Goal: Task Accomplishment & Management: Manage account settings

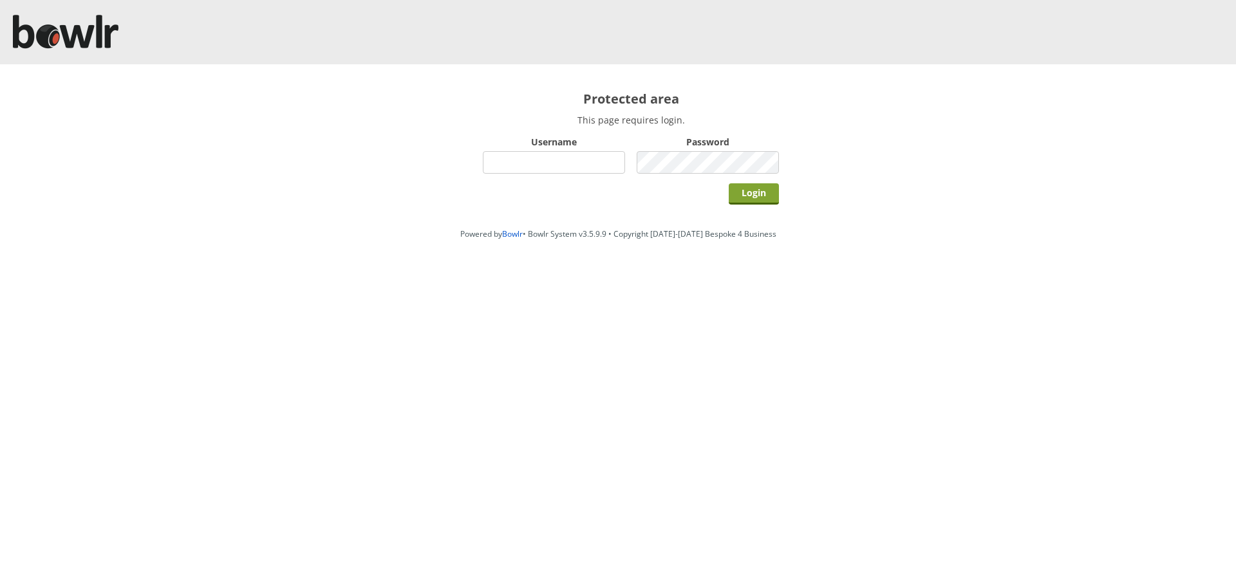
type input "hornseaindoorbowlsclub"
click at [774, 195] on input "Login" at bounding box center [754, 193] width 50 height 21
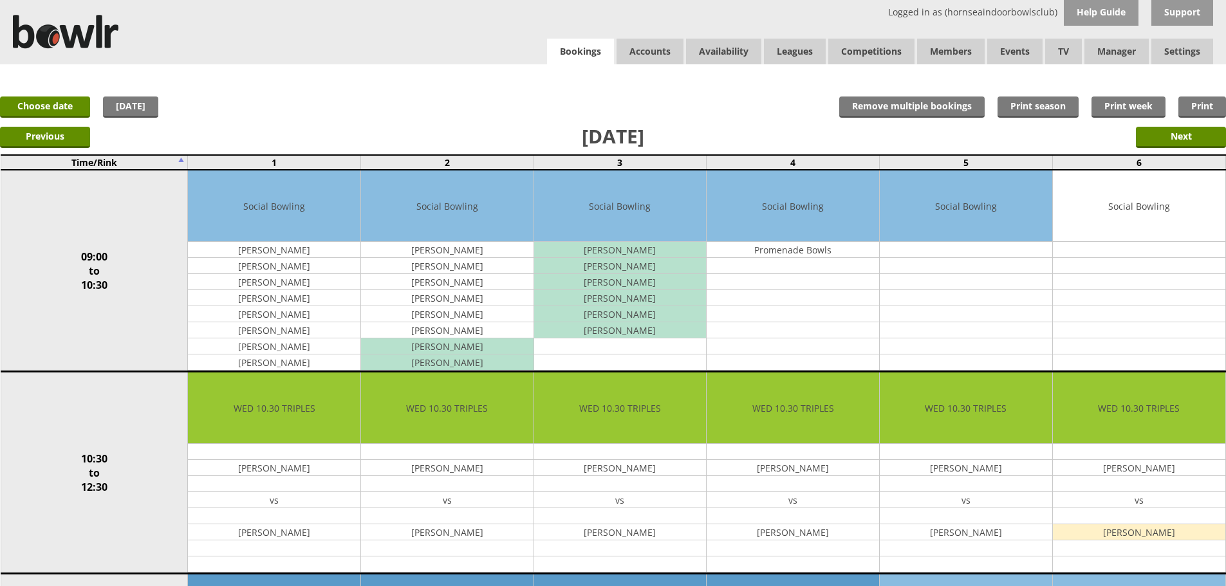
click at [575, 41] on link "Bookings" at bounding box center [580, 52] width 67 height 26
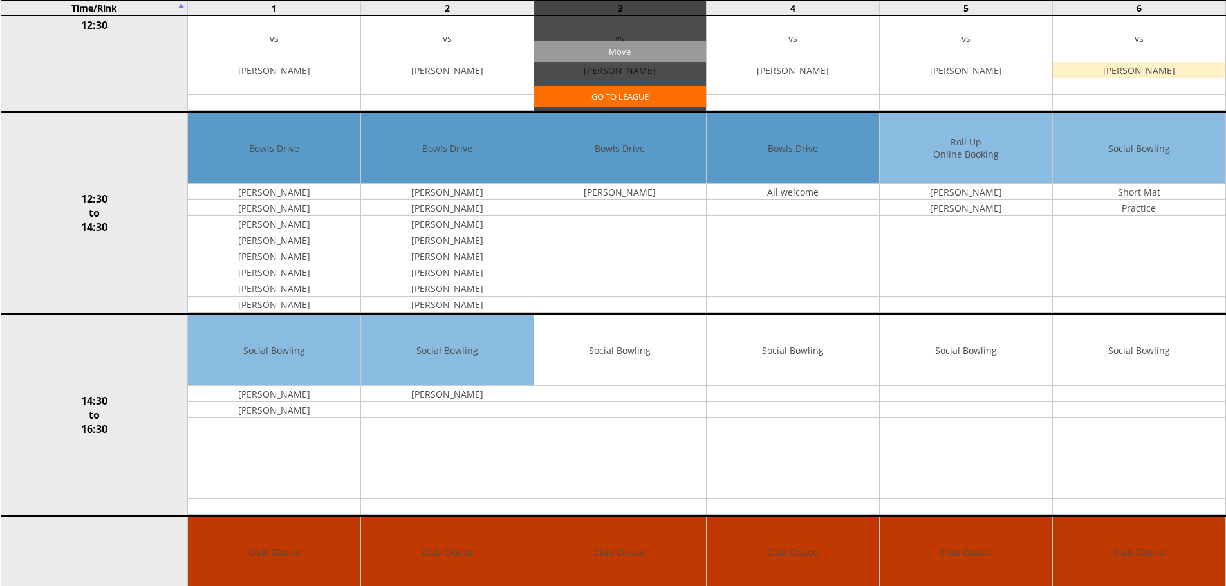
scroll to position [515, 0]
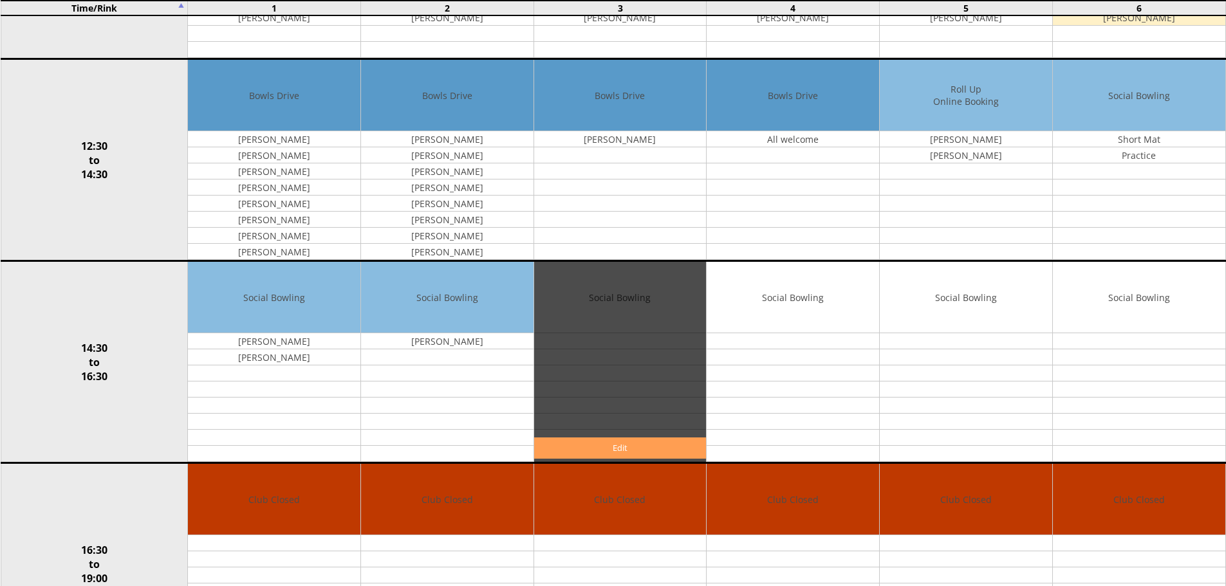
click at [665, 439] on link "Edit" at bounding box center [620, 448] width 172 height 21
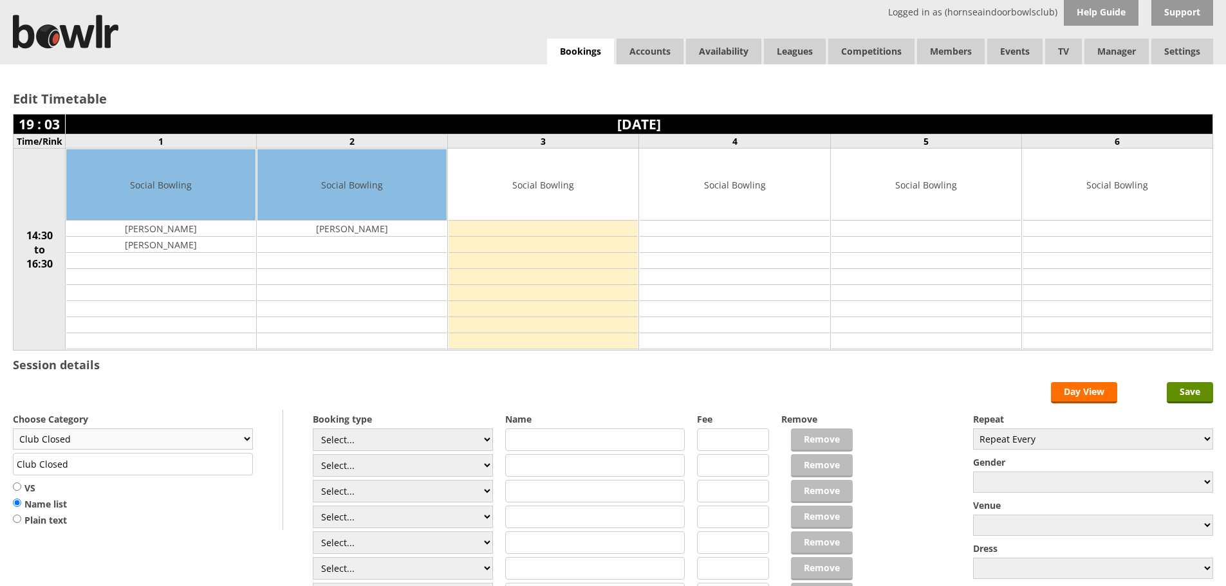
click at [237, 435] on select "Club Closed Singles League Triples League Pairs League Friendly Social Bowling …" at bounding box center [133, 439] width 240 height 21
click at [400, 106] on h2 "Edit Timetable" at bounding box center [613, 98] width 1200 height 17
click at [574, 48] on link "Bookings" at bounding box center [580, 52] width 67 height 26
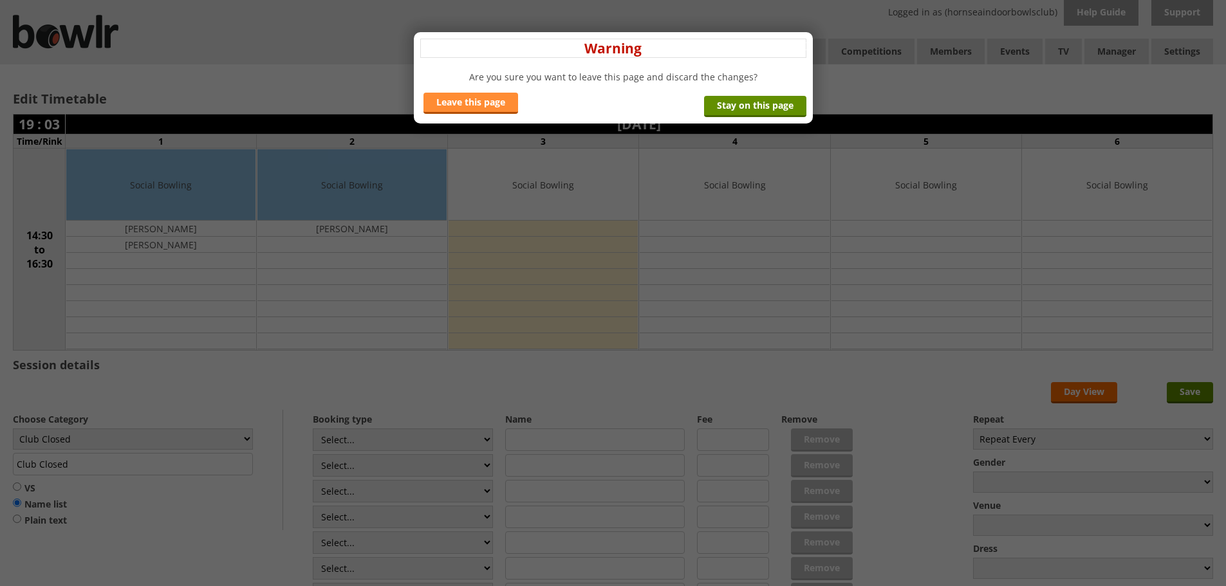
click at [485, 104] on link "Leave this page" at bounding box center [470, 103] width 95 height 21
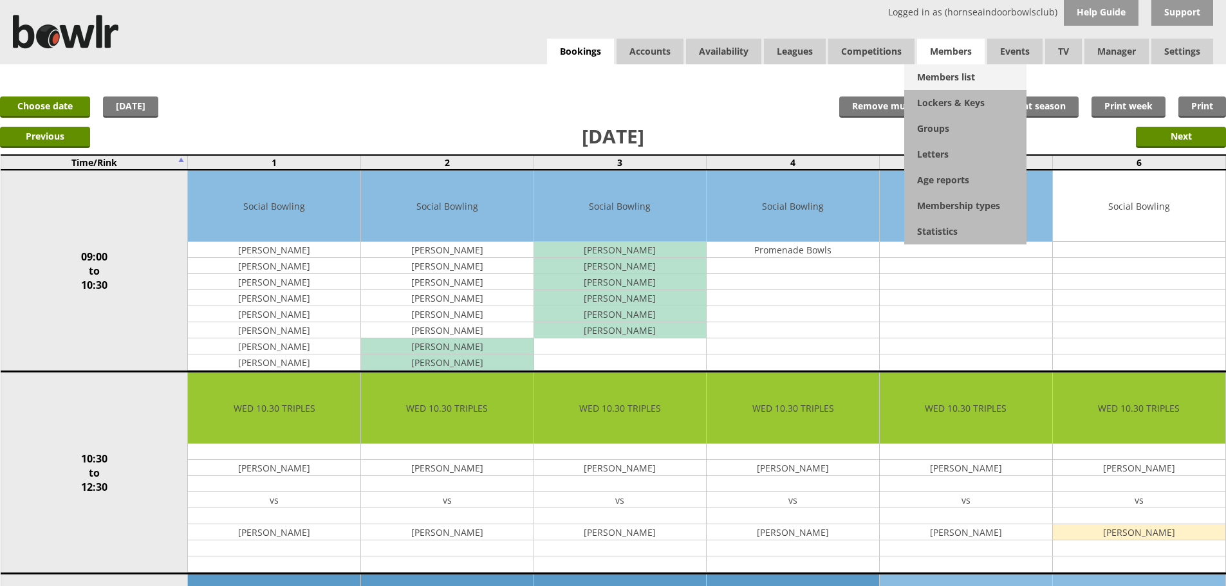
click at [941, 68] on link "Members list" at bounding box center [965, 77] width 122 height 26
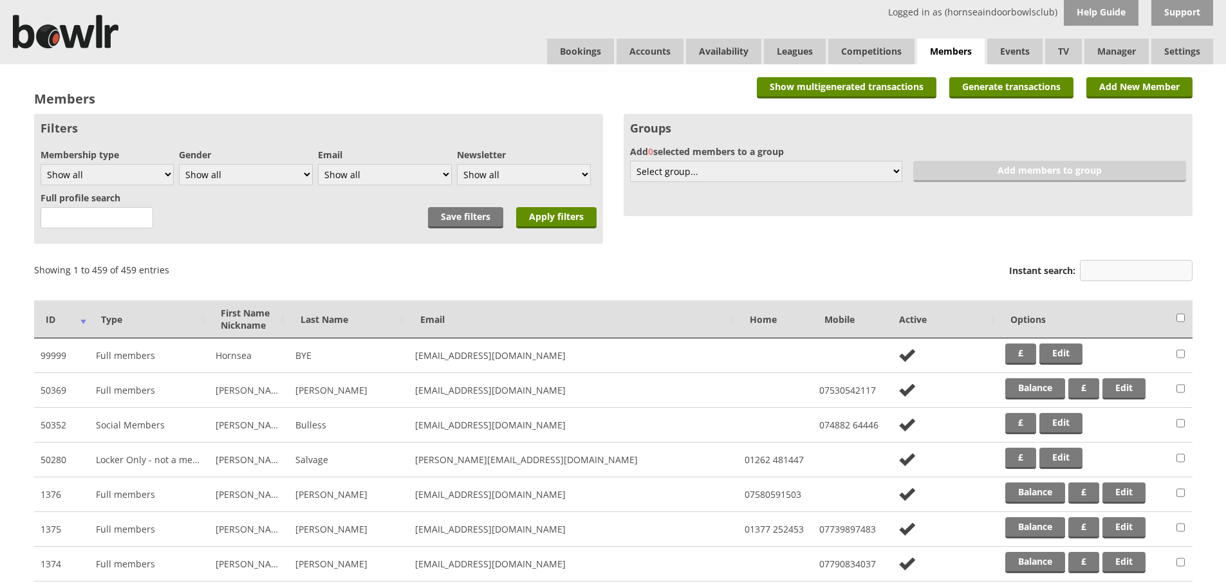
click at [1121, 265] on input "Instant search:" at bounding box center [1136, 270] width 113 height 21
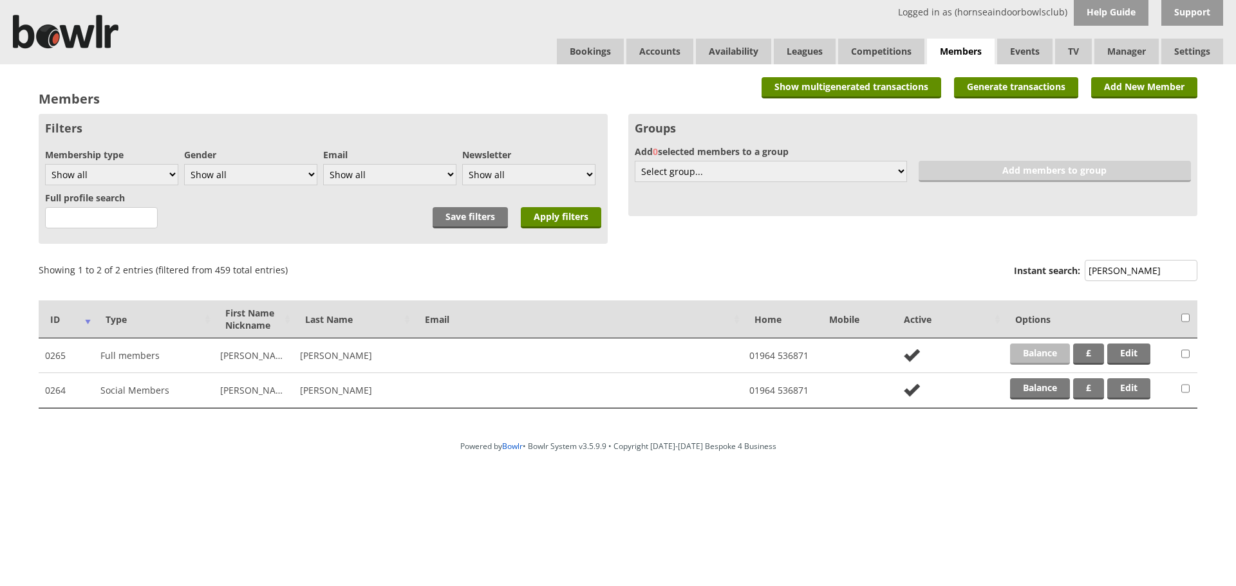
type input "furniss"
click at [1043, 348] on link "Balance" at bounding box center [1040, 354] width 60 height 21
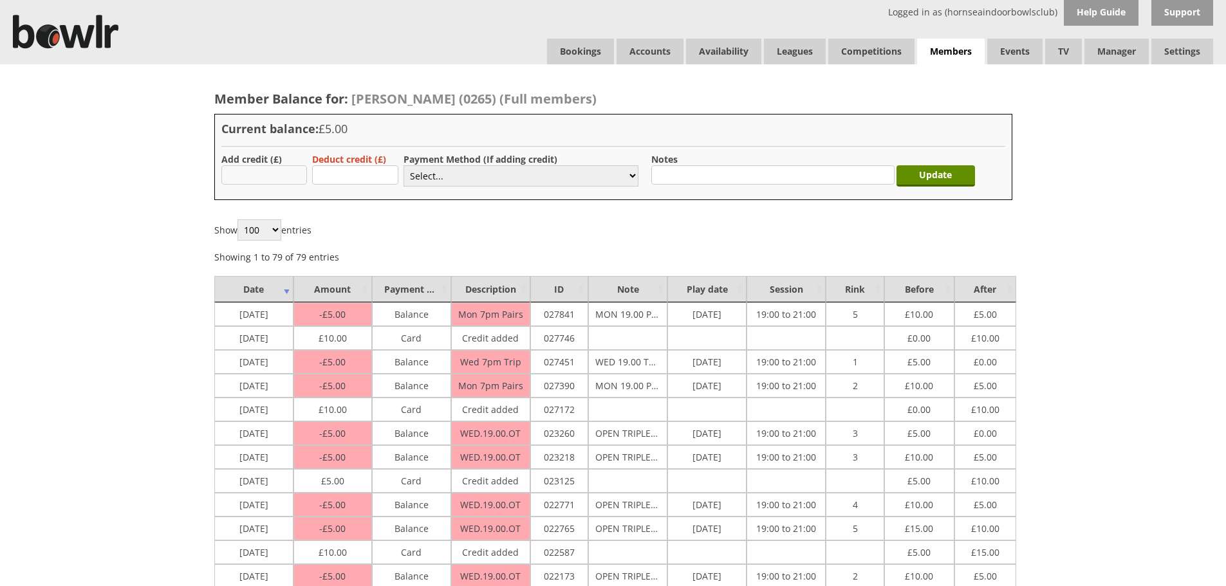
click at [274, 171] on input "text" at bounding box center [264, 174] width 86 height 19
type input "10.00"
click at [432, 172] on select "Select... Cash Card Cheque Bank Transfer Other Member Card Gift Voucher Balance" at bounding box center [521, 175] width 235 height 21
click at [404, 165] on select "Select... Cash Card Cheque Bank Transfer Other Member Card Gift Voucher Balance" at bounding box center [521, 175] width 235 height 21
click at [449, 173] on select "Select... Cash Card Cheque Bank Transfer Other Member Card Gift Voucher Balance" at bounding box center [521, 175] width 235 height 21
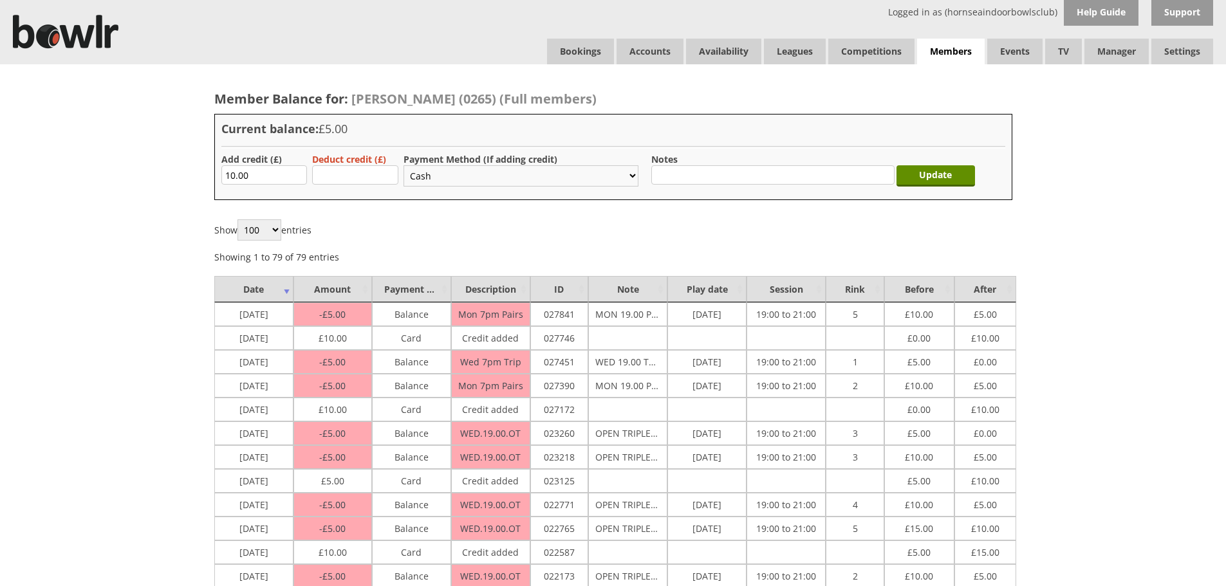
select select "2"
click at [404, 165] on select "Select... Cash Card Cheque Bank Transfer Other Member Card Gift Voucher Balance" at bounding box center [521, 175] width 235 height 21
click at [948, 174] on input "Update" at bounding box center [936, 175] width 79 height 21
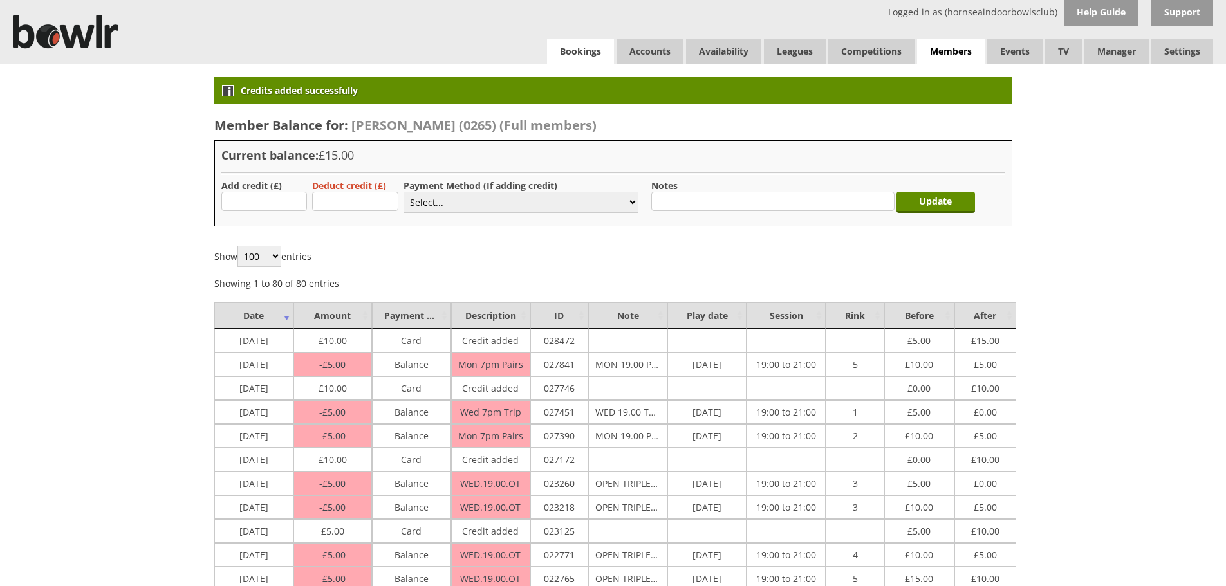
click at [559, 46] on link "Bookings" at bounding box center [580, 52] width 67 height 26
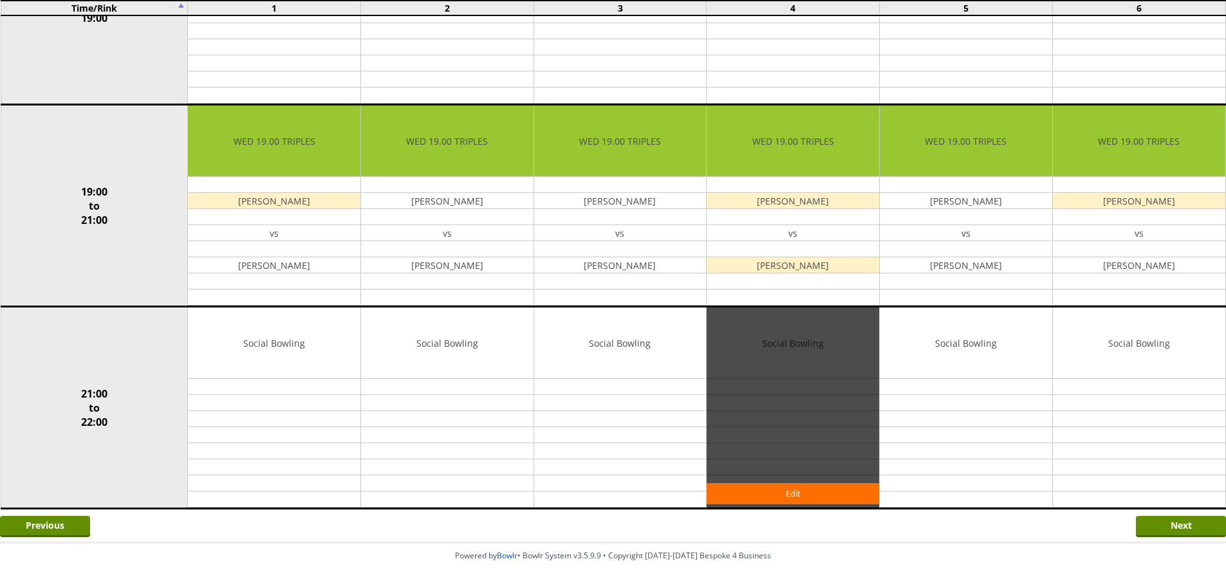
scroll to position [1123, 0]
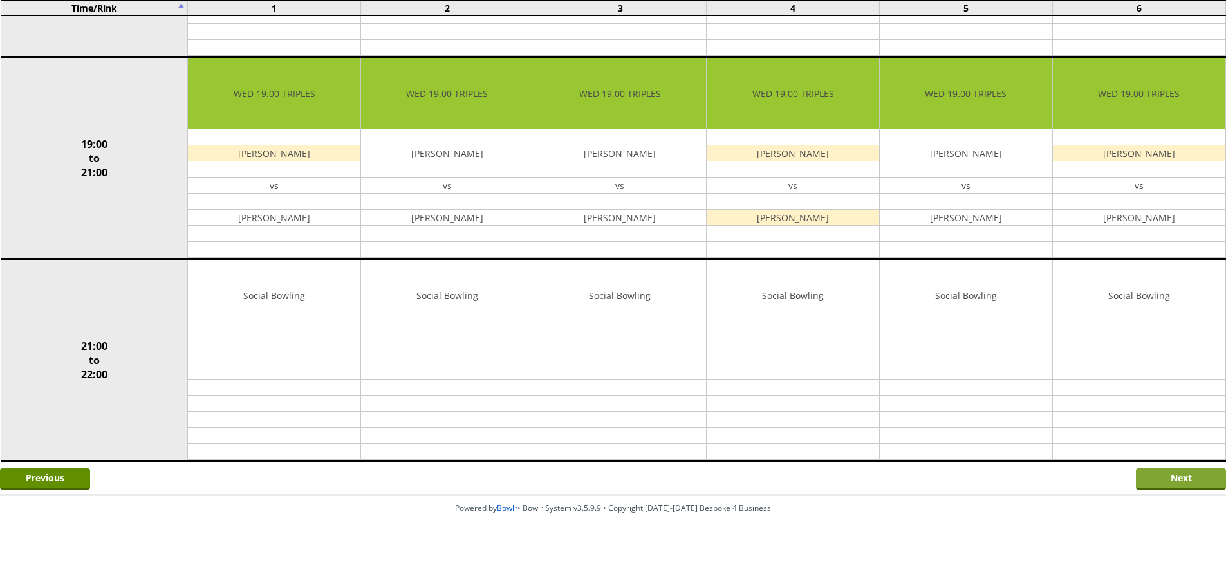
drag, startPoint x: 1132, startPoint y: 476, endPoint x: 1139, endPoint y: 476, distance: 7.1
click at [1132, 476] on div "Previous Next" at bounding box center [613, 478] width 1226 height 32
click at [1140, 476] on input "Next" at bounding box center [1181, 479] width 90 height 21
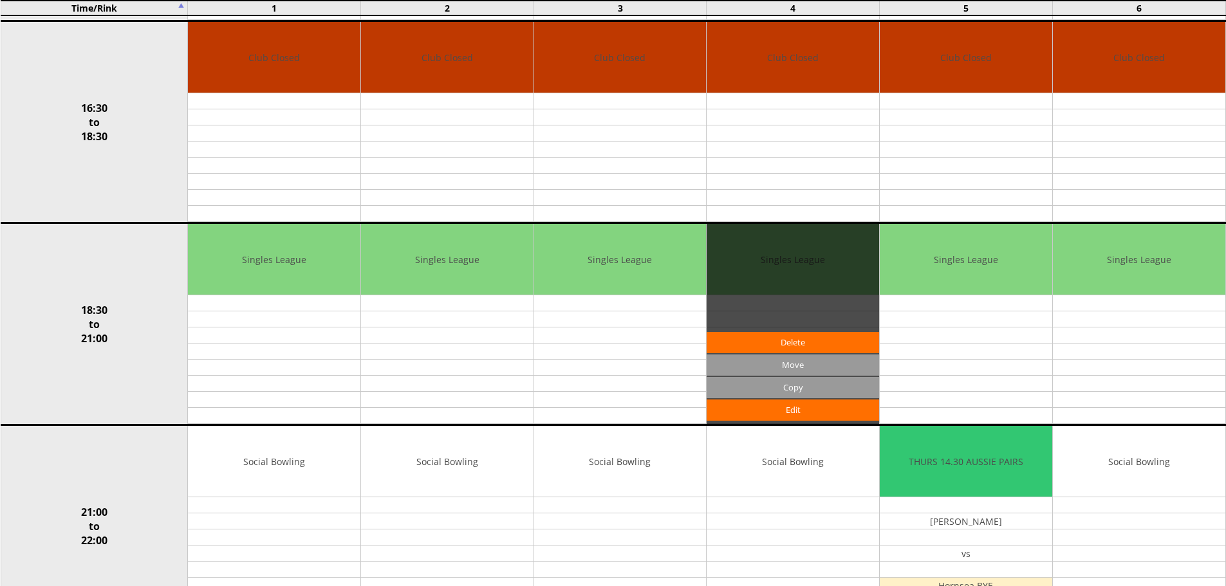
scroll to position [1030, 0]
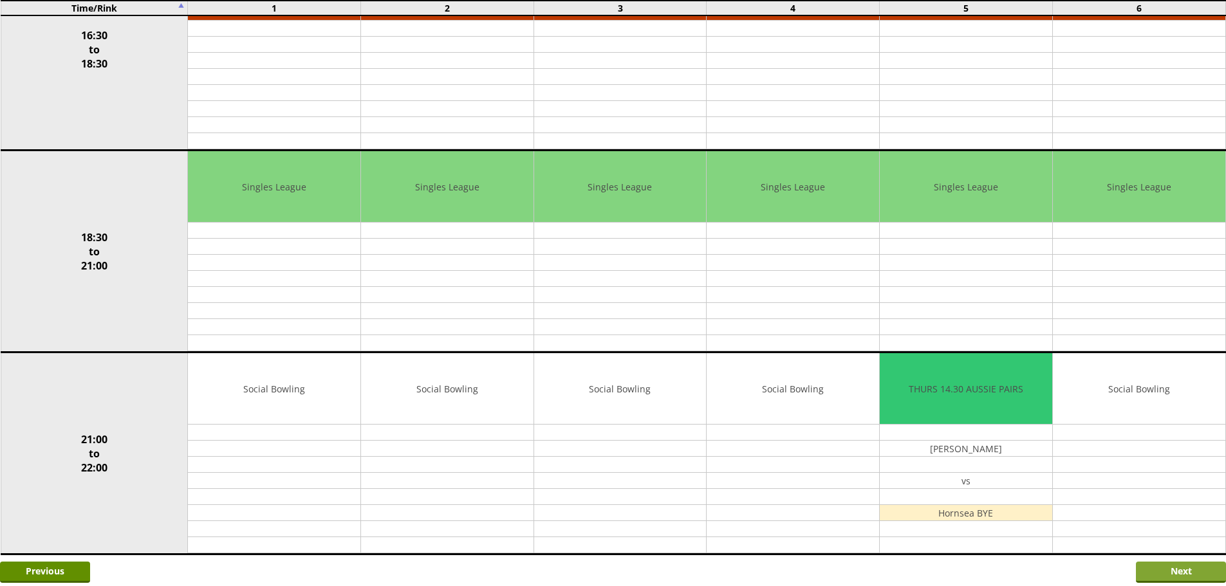
click at [1153, 568] on input "Next" at bounding box center [1181, 572] width 90 height 21
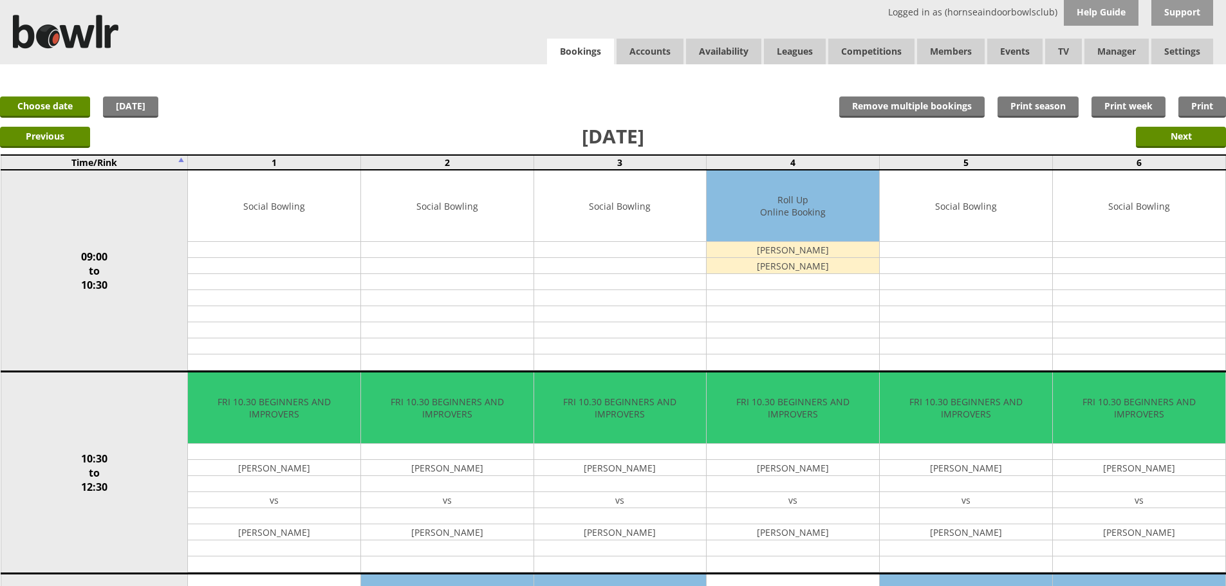
click at [578, 59] on link "Bookings" at bounding box center [580, 52] width 67 height 26
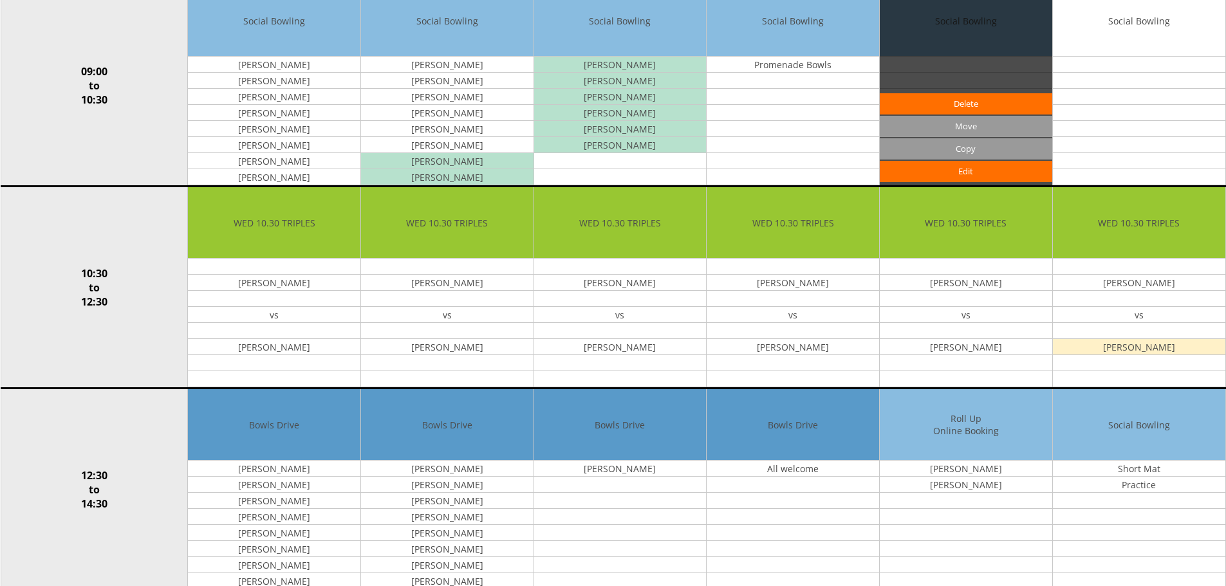
scroll to position [386, 0]
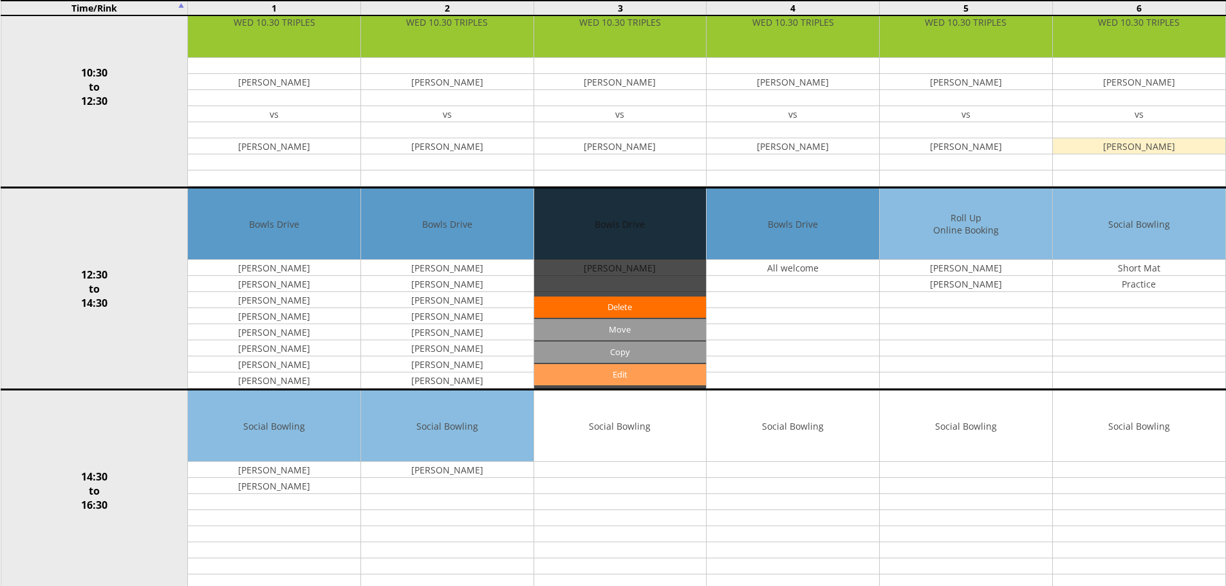
click at [656, 372] on link "Edit" at bounding box center [620, 374] width 172 height 21
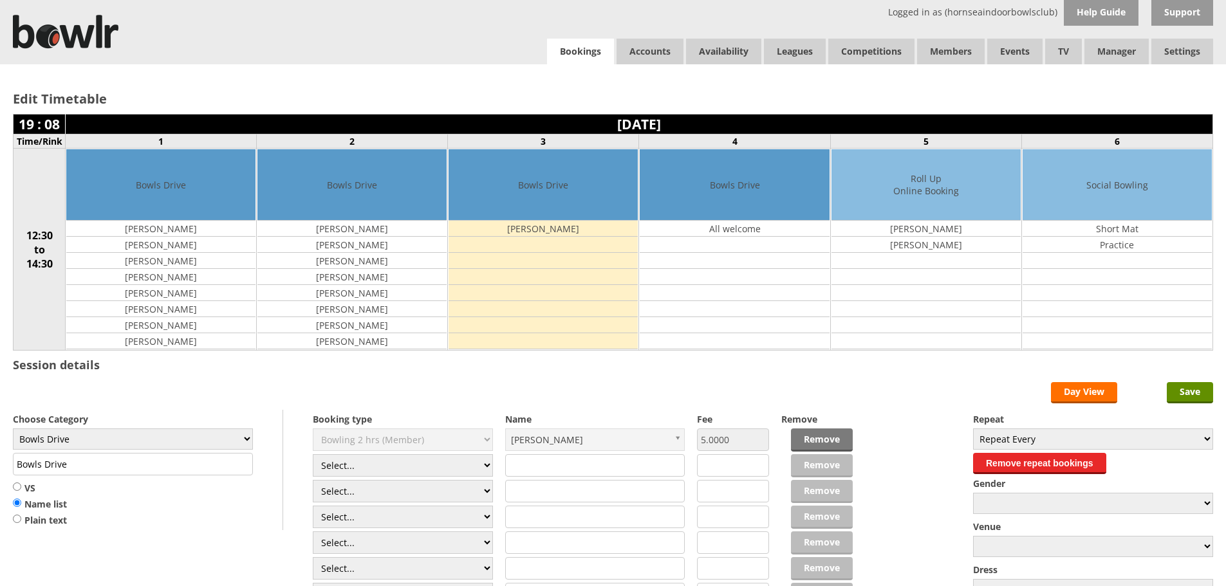
click at [575, 49] on link "Bookings" at bounding box center [580, 52] width 67 height 26
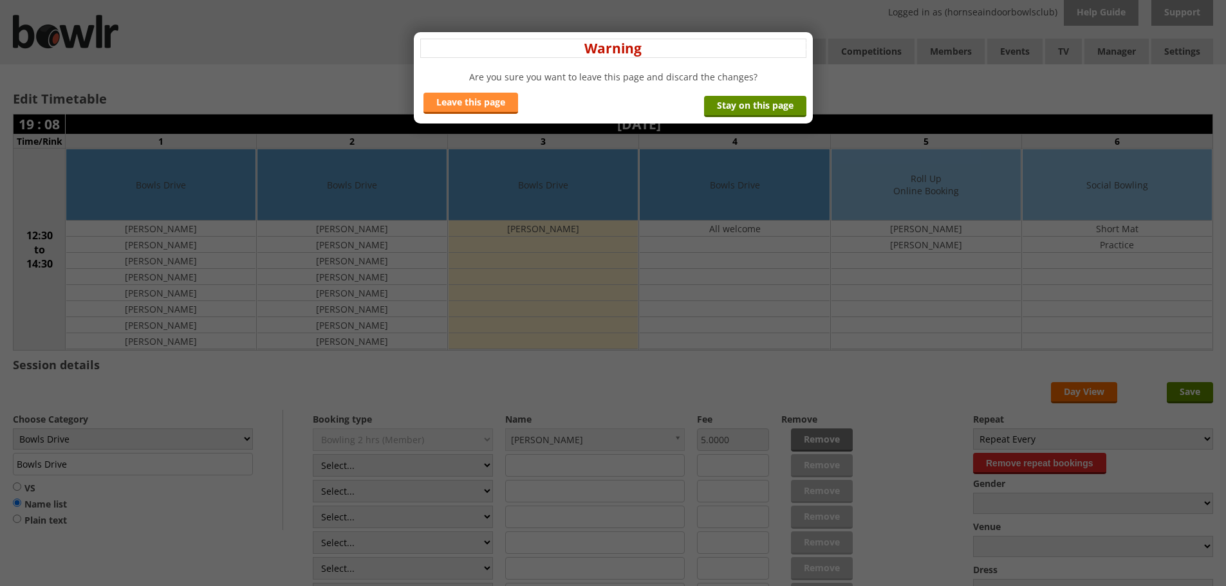
click at [509, 102] on link "Leave this page" at bounding box center [470, 103] width 95 height 21
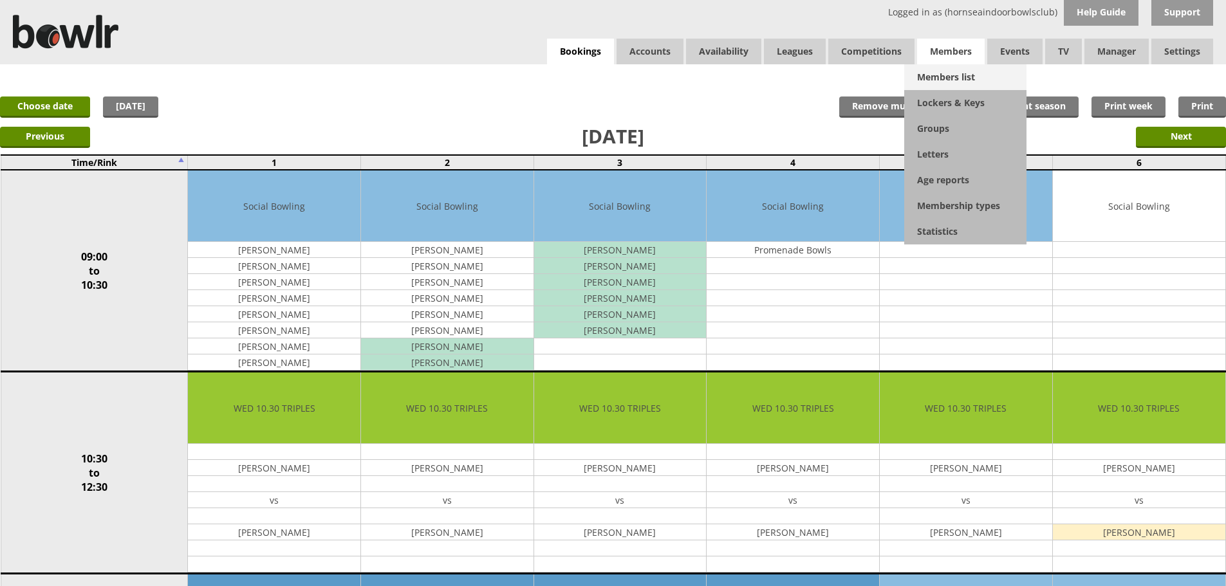
click at [933, 65] on link "Members list" at bounding box center [965, 77] width 122 height 26
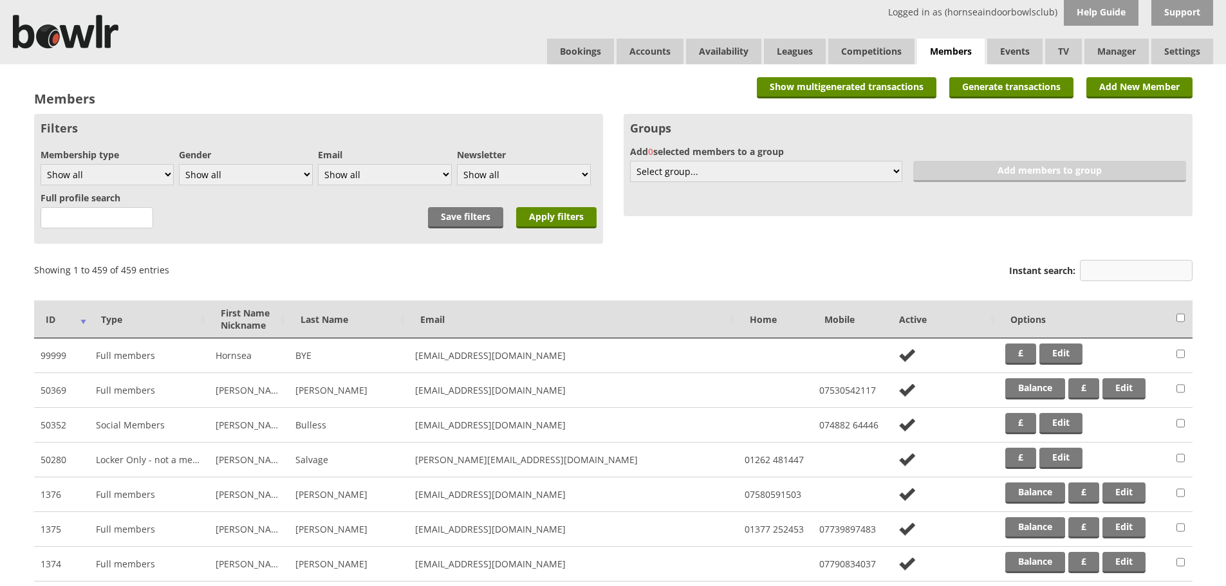
click at [1088, 265] on input "Instant search:" at bounding box center [1136, 270] width 113 height 21
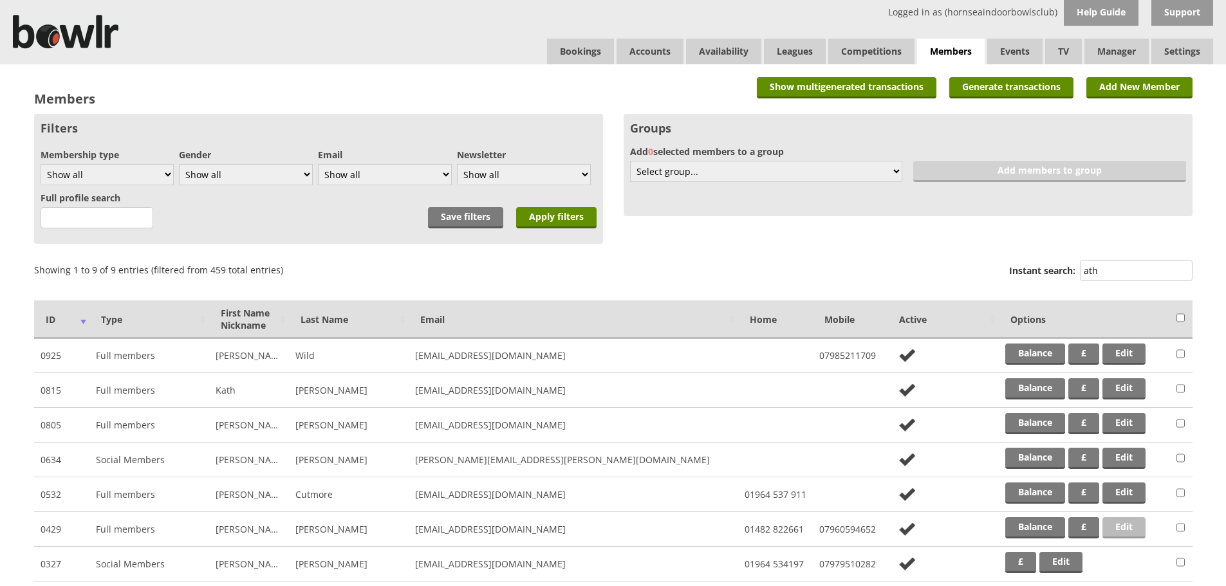
type input "ath"
click at [1113, 525] on link "Edit" at bounding box center [1123, 527] width 43 height 21
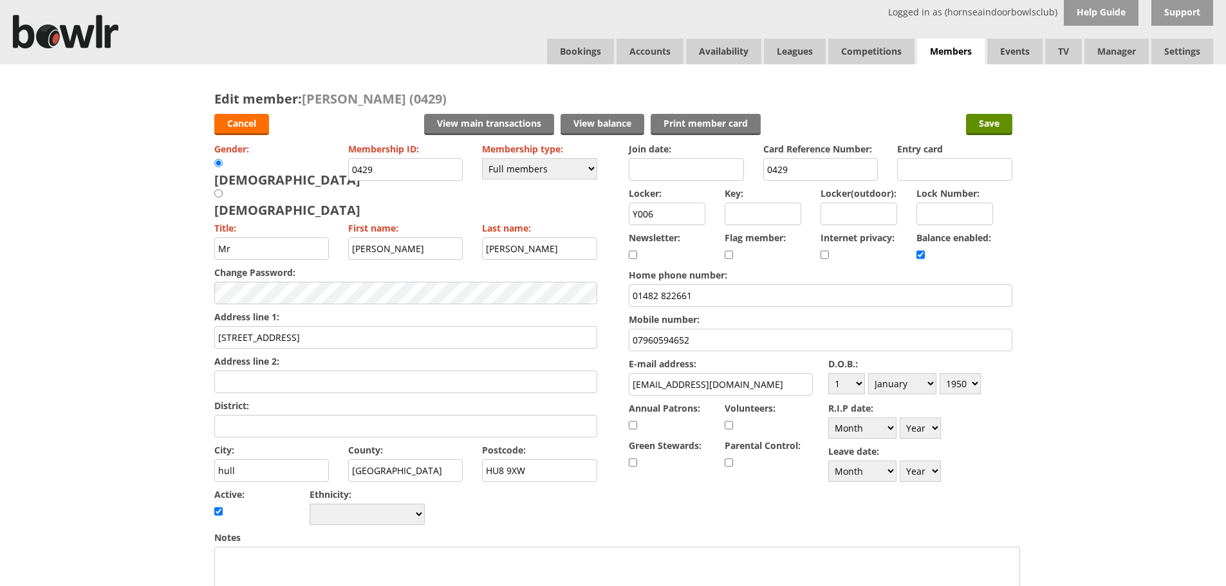
drag, startPoint x: 747, startPoint y: 339, endPoint x: 586, endPoint y: 344, distance: 161.6
click at [586, 344] on form "Cancel View main transactions View balance Print member card Save Gender: [DEMO…" at bounding box center [613, 568] width 798 height 922
click at [999, 126] on input "Save" at bounding box center [989, 124] width 46 height 21
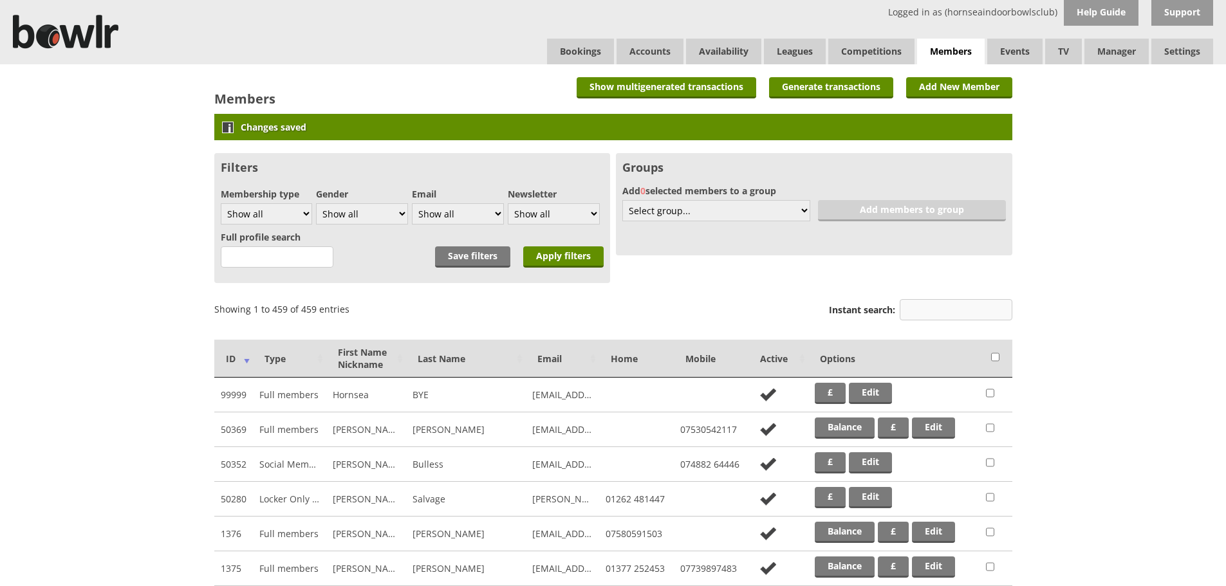
click at [960, 301] on input "Instant search:" at bounding box center [956, 309] width 113 height 21
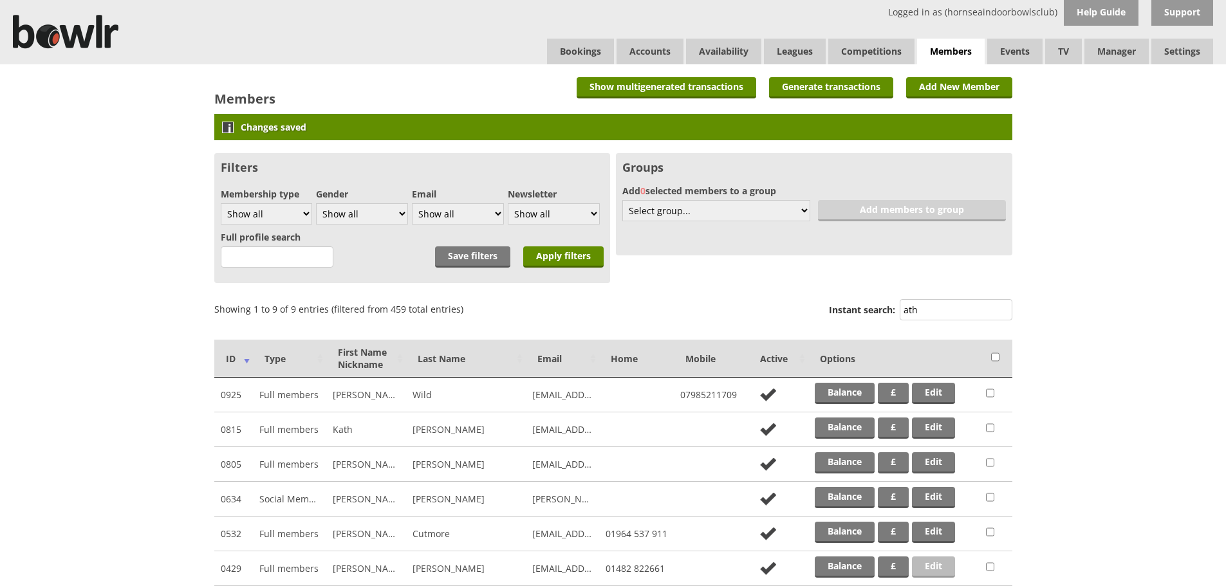
type input "ath"
click at [926, 565] on link "Edit" at bounding box center [933, 567] width 43 height 21
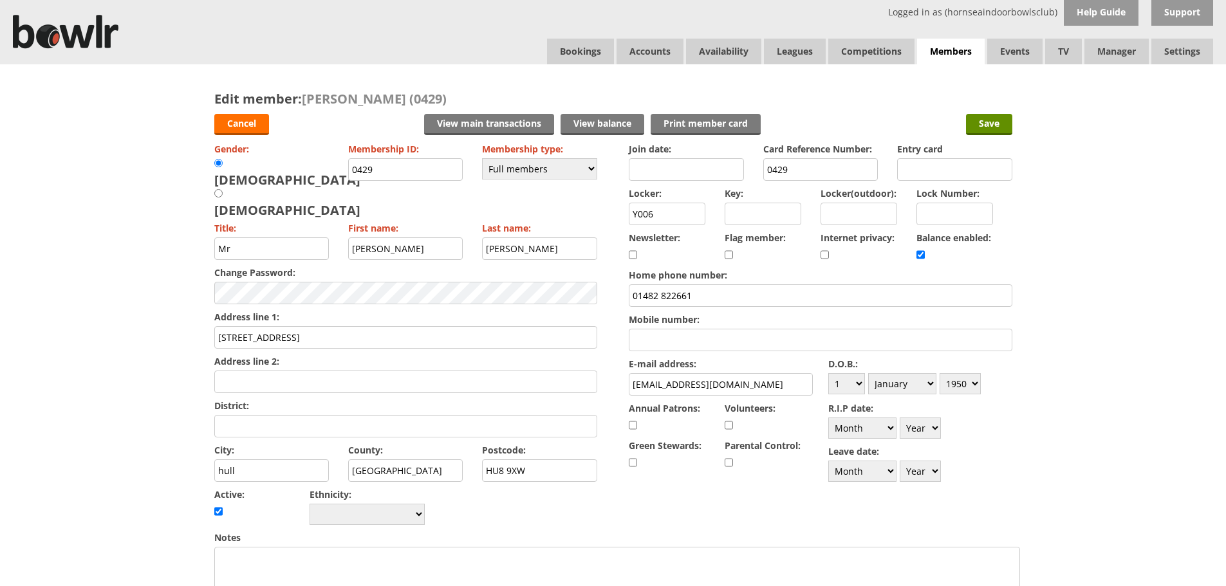
click at [773, 336] on input "Mobile number:" at bounding box center [820, 340] width 383 height 23
paste input "07960594652"
type input "07960594652"
click at [993, 116] on input "Save" at bounding box center [989, 124] width 46 height 21
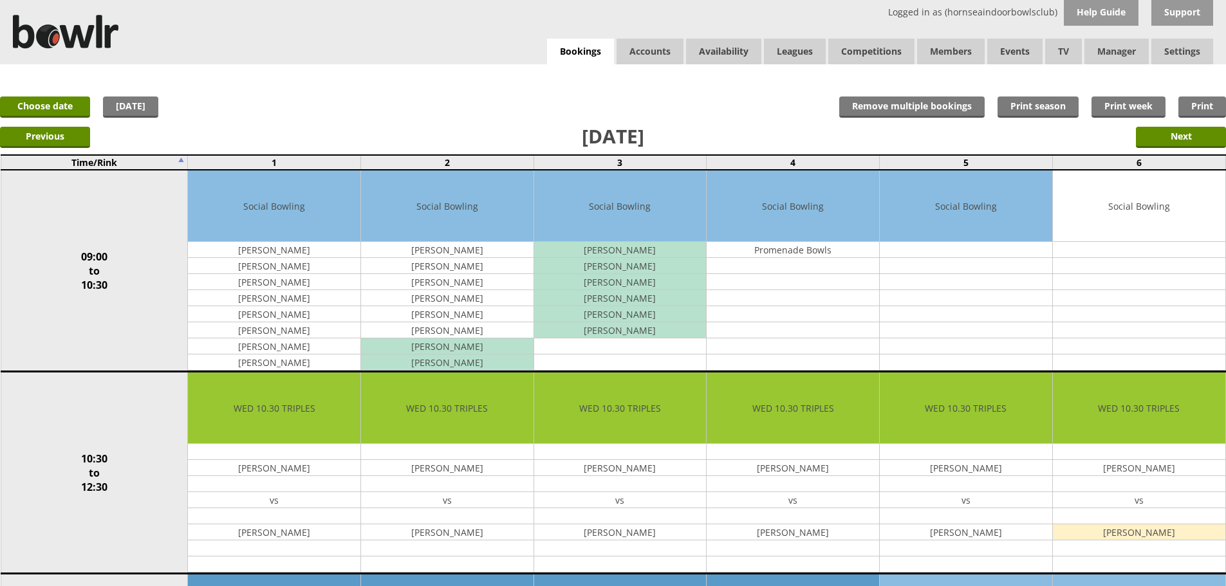
click at [562, 57] on link "Bookings" at bounding box center [580, 52] width 67 height 26
click at [115, 111] on link "[DATE]" at bounding box center [130, 107] width 55 height 21
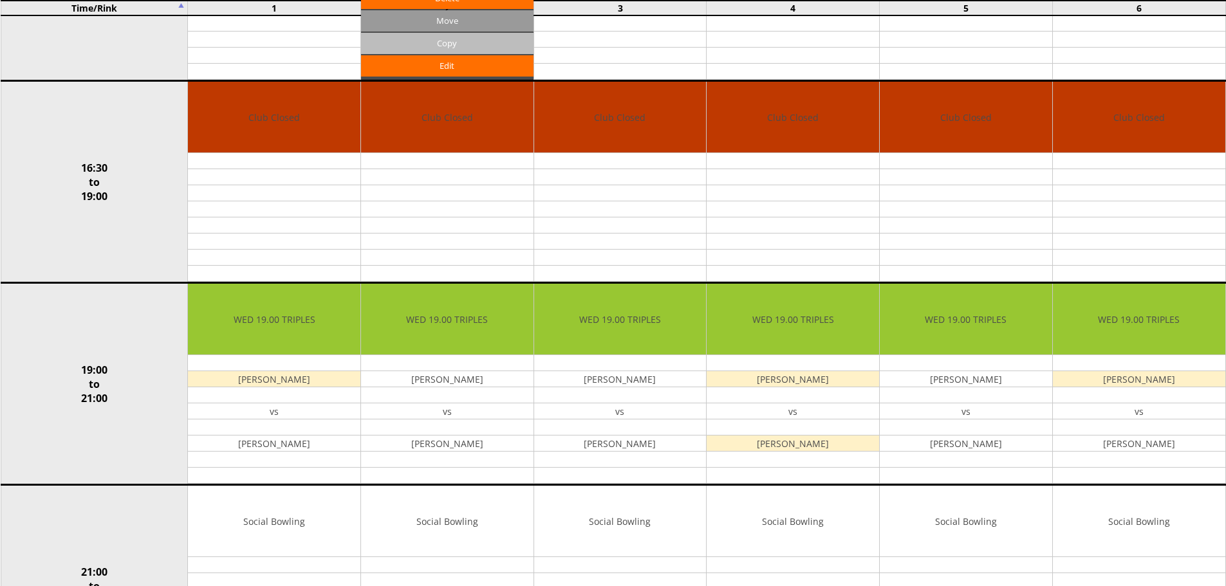
scroll to position [901, 0]
